Goal: Task Accomplishment & Management: Use online tool/utility

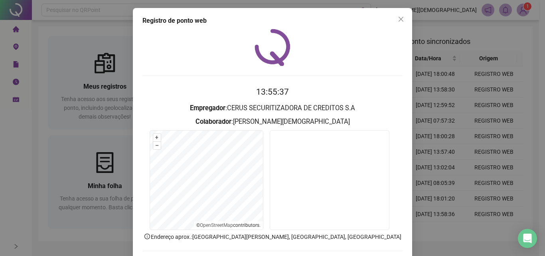
scroll to position [38, 0]
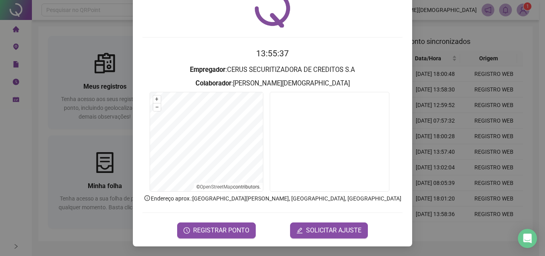
click at [82, 75] on div "Registro de ponto web 13:55:37 Empregador : CERUS SECURITIZADORA DE CREDITOS S.…" at bounding box center [272, 128] width 545 height 256
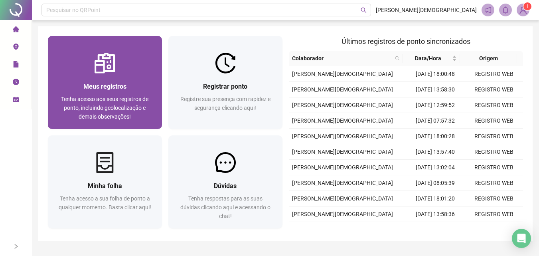
click at [115, 99] on span "Tenha acesso aos seus registros de ponto, incluindo geolocalização e demais obs…" at bounding box center [104, 108] width 87 height 24
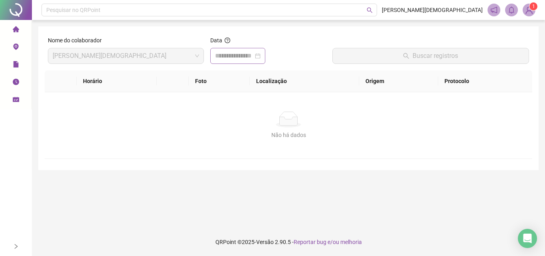
click at [260, 60] on div at bounding box center [237, 56] width 45 height 10
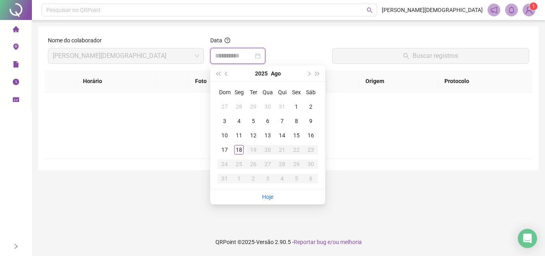
type input "**********"
click at [237, 152] on div "18" at bounding box center [239, 150] width 10 height 10
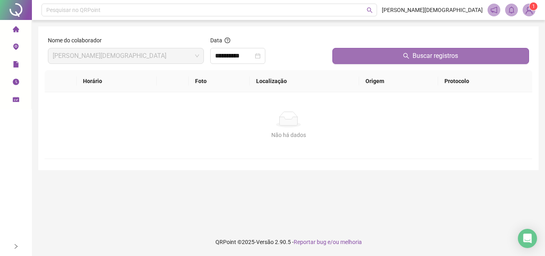
click at [448, 53] on span "Buscar registros" at bounding box center [434, 56] width 45 height 10
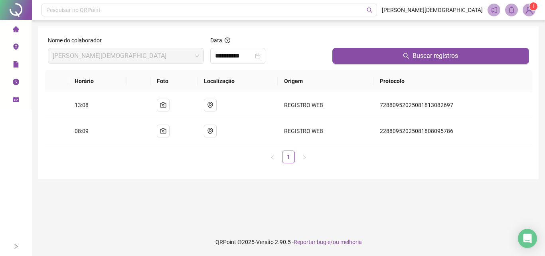
click at [10, 12] on div at bounding box center [16, 10] width 32 height 20
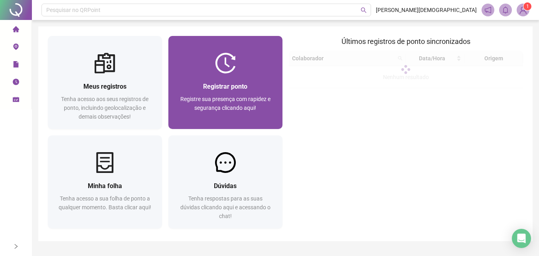
click at [231, 100] on span "Registre sua presença com rapidez e segurança clicando aqui!" at bounding box center [225, 103] width 90 height 15
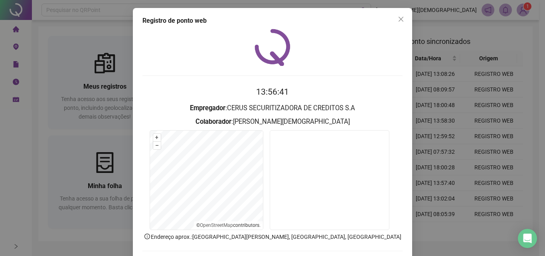
click at [464, 106] on div "Registro de ponto web 13:56:41 Empregador : CERUS SECURITIZADORA DE CREDITOS S.…" at bounding box center [272, 128] width 545 height 256
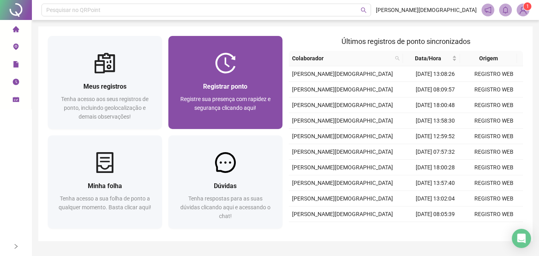
click at [238, 87] on span "Registrar ponto" at bounding box center [225, 87] width 44 height 8
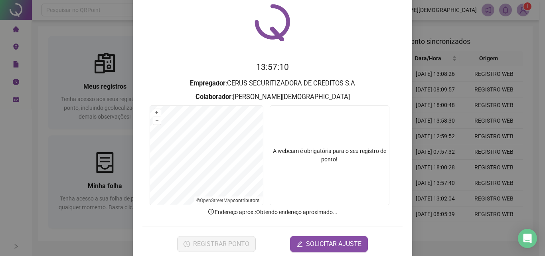
scroll to position [38, 0]
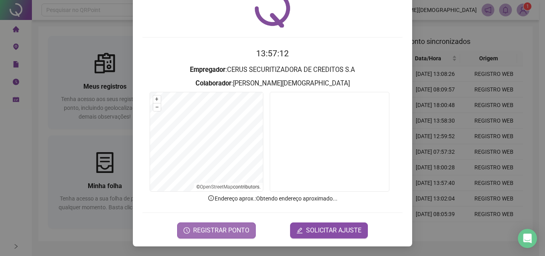
click at [225, 229] on span "REGISTRAR PONTO" at bounding box center [221, 230] width 56 height 10
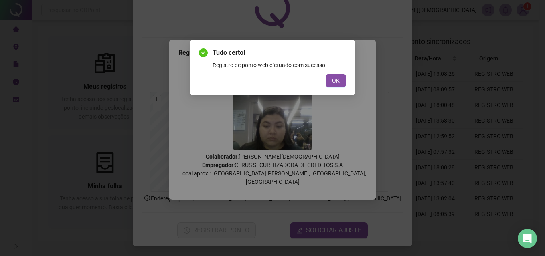
click at [85, 66] on div "Tudo certo! Registro de ponto web efetuado com sucesso. OK" at bounding box center [272, 128] width 545 height 256
click at [346, 78] on div "Tudo certo! Registro de ponto web efetuado com sucesso. OK" at bounding box center [272, 67] width 166 height 55
click at [338, 84] on span "OK" at bounding box center [336, 80] width 8 height 9
